Goal: Contribute content: Add original content to the website for others to see

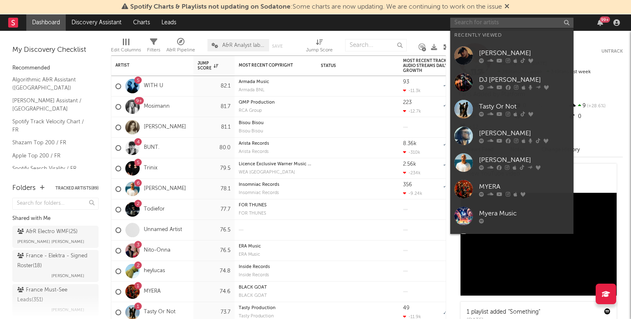
click at [488, 20] on input "text" at bounding box center [512, 23] width 123 height 10
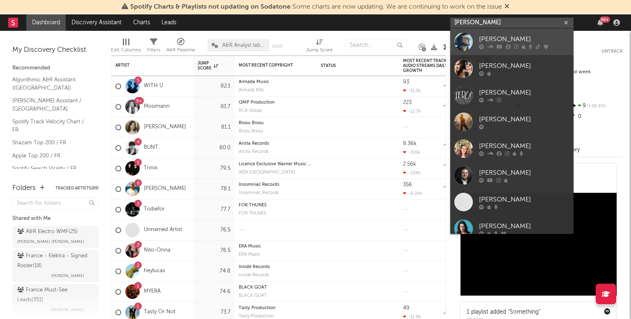
type input "[PERSON_NAME]"
click at [460, 42] on div at bounding box center [464, 41] width 18 height 18
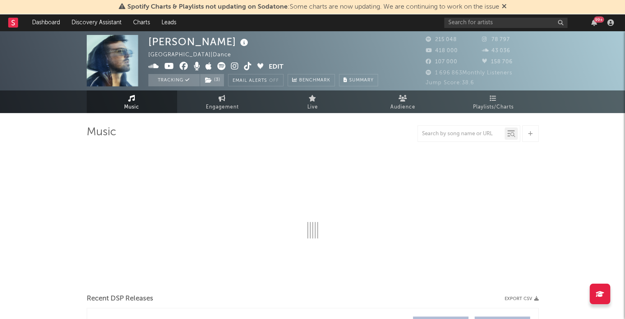
select select "6m"
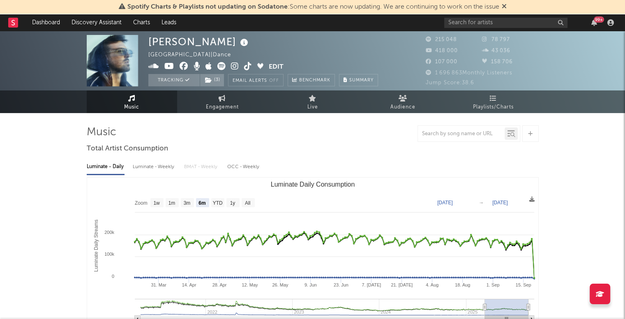
click at [456, 129] on div at bounding box center [461, 134] width 87 height 10
click at [449, 132] on input "text" at bounding box center [461, 134] width 87 height 7
type input "attaque"
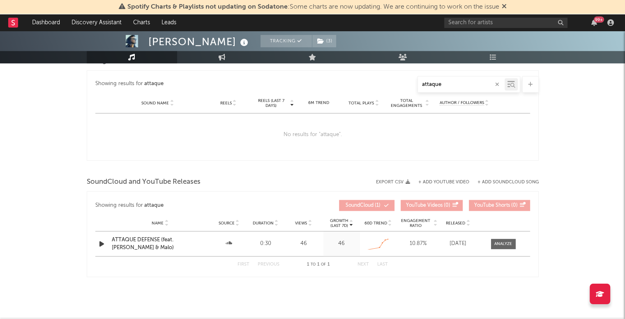
scroll to position [579, 0]
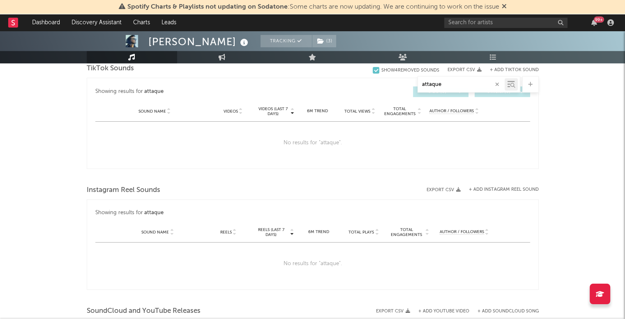
scroll to position [392, 0]
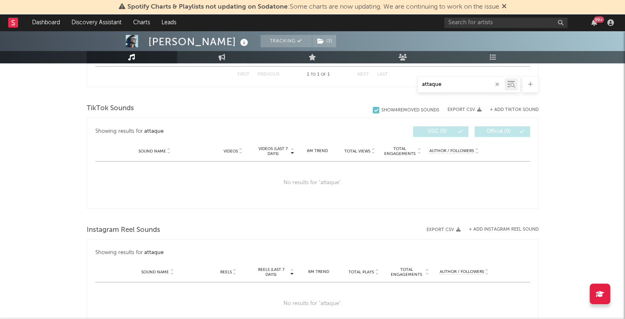
click at [376, 106] on label "Show 4 Removed Sounds" at bounding box center [406, 110] width 67 height 8
click at [373, 106] on input "Show 4 Removed Sounds" at bounding box center [373, 110] width 0 height 8
click at [381, 108] on div "Show 4 Removed Sounds" at bounding box center [410, 110] width 58 height 5
click at [373, 108] on input "Show 4 Removed Sounds" at bounding box center [373, 110] width 0 height 8
click at [324, 171] on div "No results for " attaque "." at bounding box center [312, 183] width 435 height 43
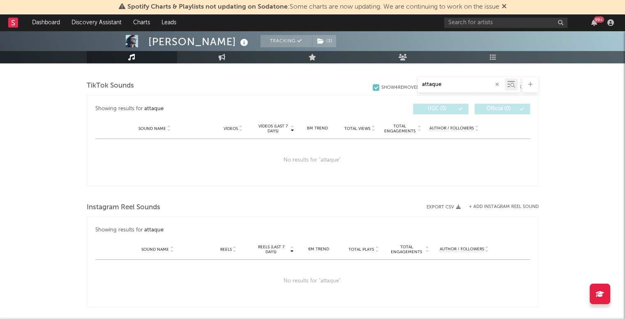
scroll to position [414, 0]
click at [564, 110] on div "[PERSON_NAME] Tracking ( 3 ) [GEOGRAPHIC_DATA] | Dance Edit Tracking ( 3 ) Emai…" at bounding box center [312, 50] width 625 height 869
click at [498, 83] on icon "button" at bounding box center [497, 84] width 4 height 5
click at [574, 113] on div "[PERSON_NAME] Tracking ( 3 ) [GEOGRAPHIC_DATA] | Dance Edit Tracking ( 3 ) Emai…" at bounding box center [312, 50] width 625 height 869
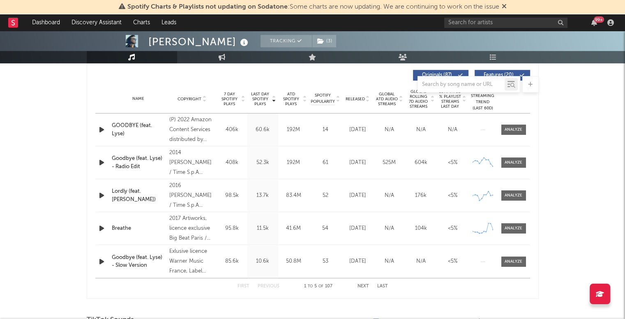
scroll to position [311, 0]
click at [463, 82] on input "text" at bounding box center [461, 84] width 87 height 7
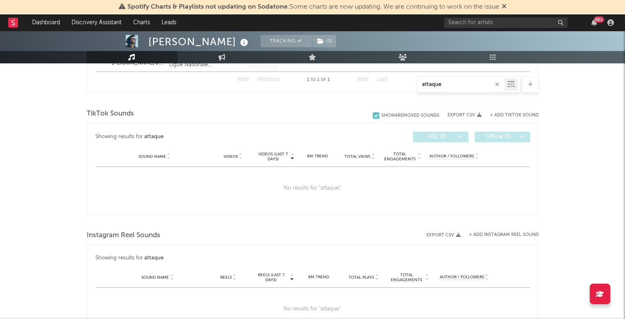
scroll to position [356, 0]
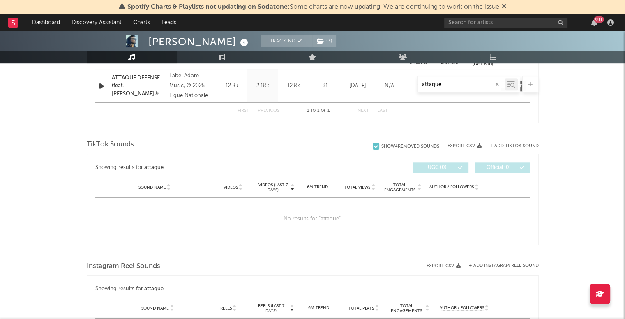
type input "attaque"
click at [499, 263] on button "+ Add Instagram Reel Sound" at bounding box center [504, 265] width 70 height 5
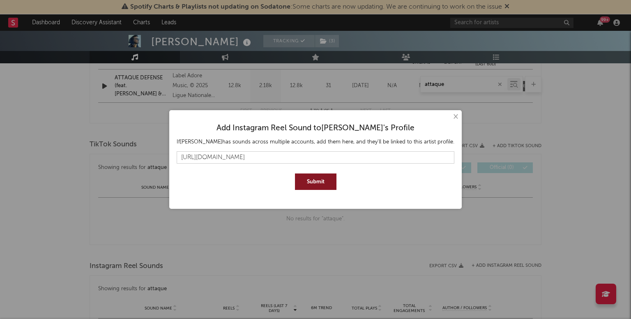
click at [305, 183] on button "Submit" at bounding box center [316, 181] width 42 height 16
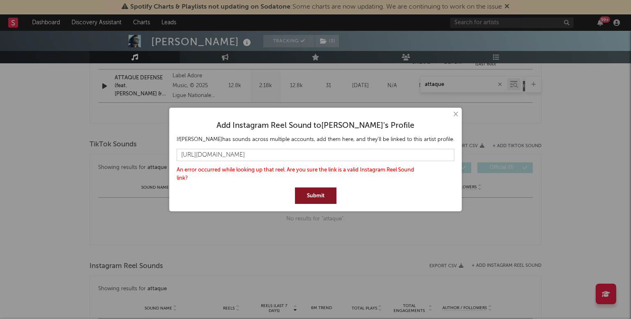
click at [307, 194] on button "Submit" at bounding box center [316, 195] width 42 height 16
click at [356, 157] on input "[URL][DOMAIN_NAME]" at bounding box center [316, 155] width 278 height 12
paste input "s/audio/806686841807851"
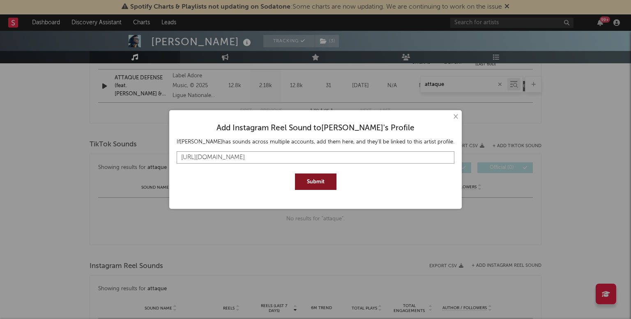
type input "[URL][DOMAIN_NAME]"
click at [319, 183] on button "Submit" at bounding box center [316, 181] width 42 height 16
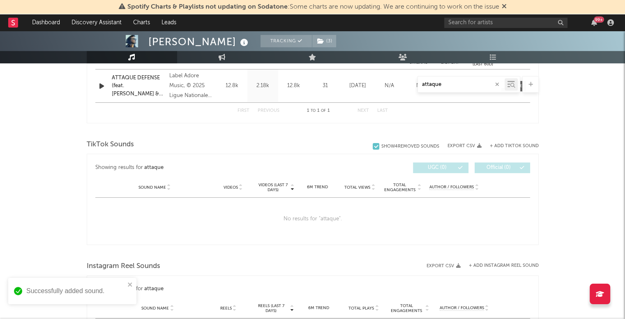
click at [374, 231] on div "× Add Instagram Reel Sound to [PERSON_NAME] 's Profile If [PERSON_NAME] has sou…" at bounding box center [312, 159] width 625 height 319
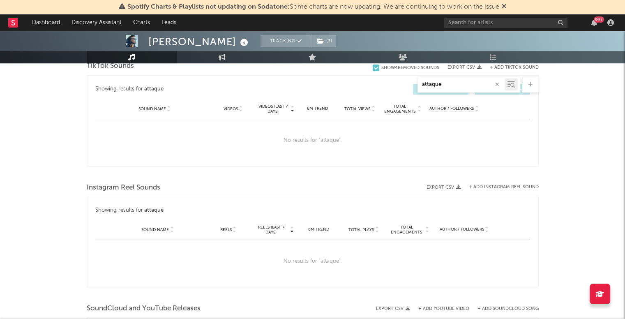
scroll to position [435, 0]
click at [495, 184] on button "+ Add Instagram Reel Sound" at bounding box center [504, 186] width 70 height 5
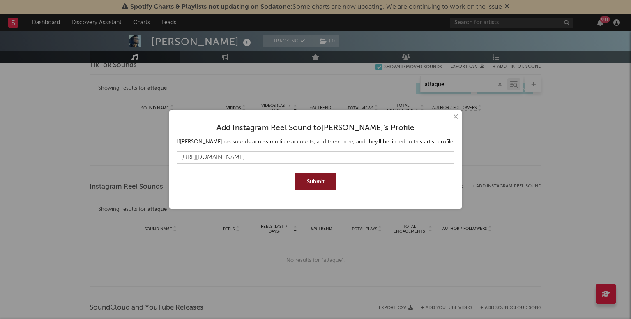
click at [324, 181] on button "Submit" at bounding box center [316, 181] width 42 height 16
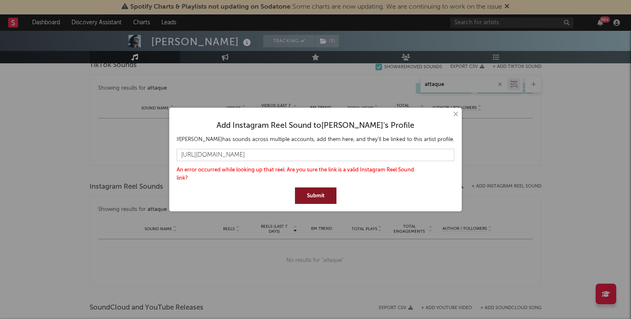
click at [279, 147] on div at bounding box center [316, 146] width 278 height 5
click at [340, 147] on div at bounding box center [316, 146] width 278 height 5
click at [362, 160] on input "[URL][DOMAIN_NAME]" at bounding box center [316, 155] width 278 height 12
paste input "/DOy89xhDKxH"
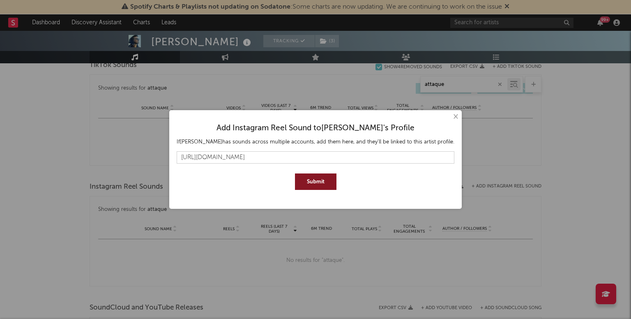
click at [315, 180] on button "Submit" at bounding box center [316, 181] width 42 height 16
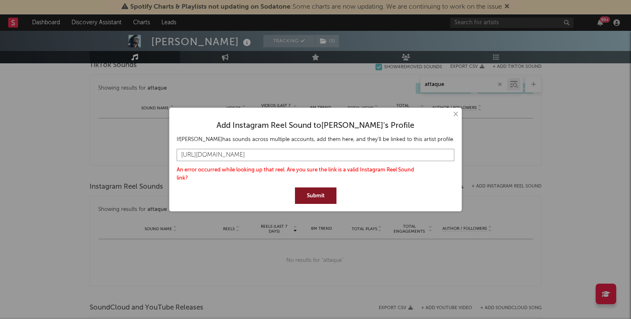
click at [353, 153] on input "[URL][DOMAIN_NAME]" at bounding box center [316, 155] width 278 height 12
paste input "4J7Y5CDix"
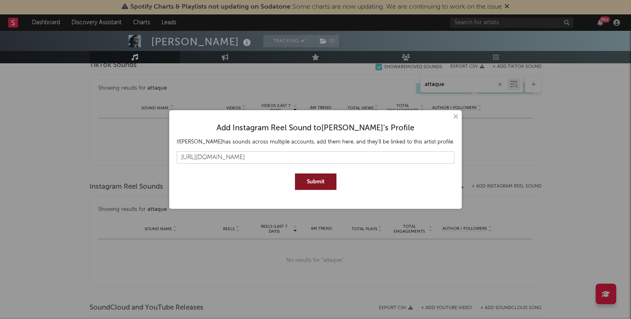
click at [317, 183] on button "Submit" at bounding box center [316, 181] width 42 height 16
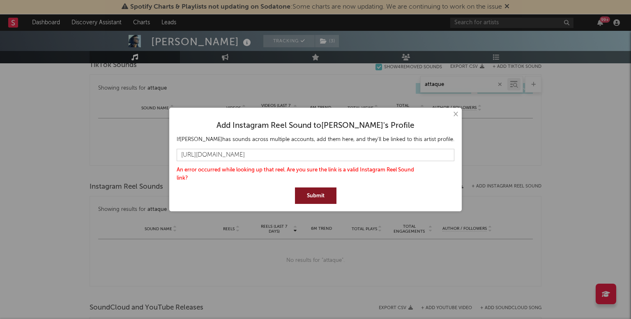
click at [322, 191] on button "Submit" at bounding box center [316, 195] width 42 height 16
click at [341, 157] on input "[URL][DOMAIN_NAME]" at bounding box center [316, 155] width 278 height 12
paste input "s/audio/1678477929511940"
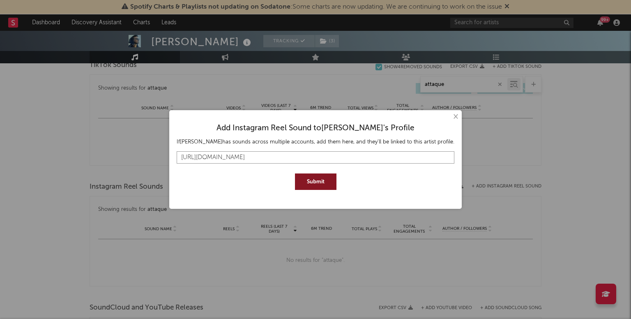
type input "[URL][DOMAIN_NAME]"
click at [321, 181] on button "Submit" at bounding box center [316, 181] width 42 height 16
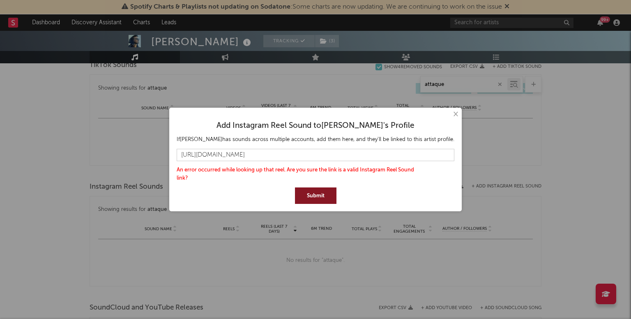
click at [311, 195] on button "Submit" at bounding box center [316, 195] width 42 height 16
click at [451, 112] on button "×" at bounding box center [455, 114] width 9 height 9
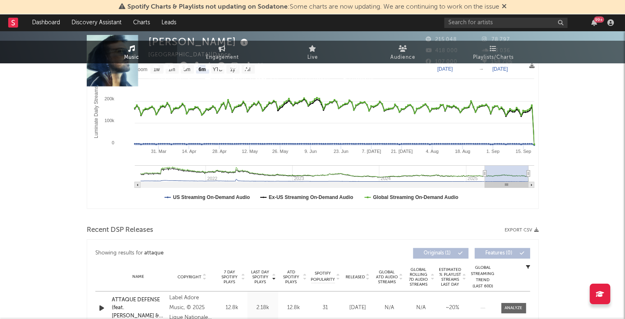
scroll to position [0, 0]
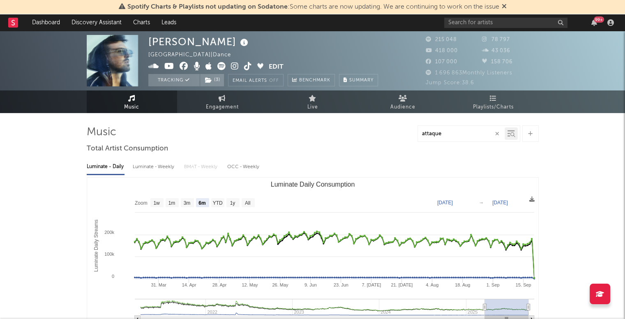
click at [499, 132] on icon "button" at bounding box center [497, 133] width 4 height 5
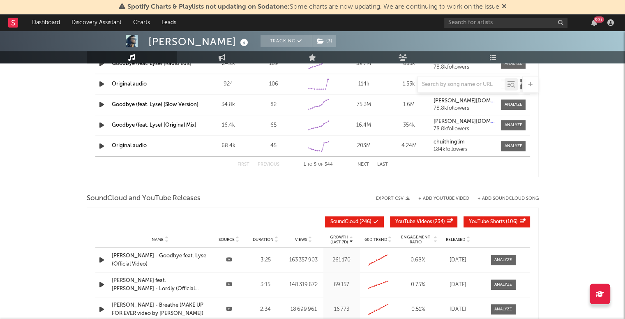
scroll to position [952, 0]
